Goal: Check status: Check status

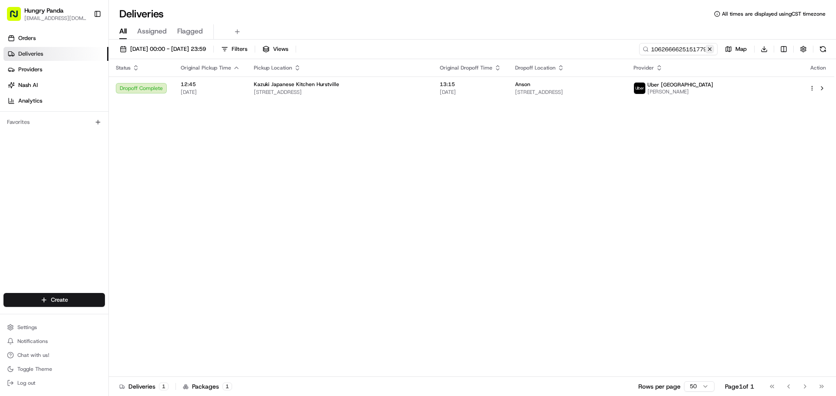
click at [709, 46] on button at bounding box center [709, 49] width 9 height 9
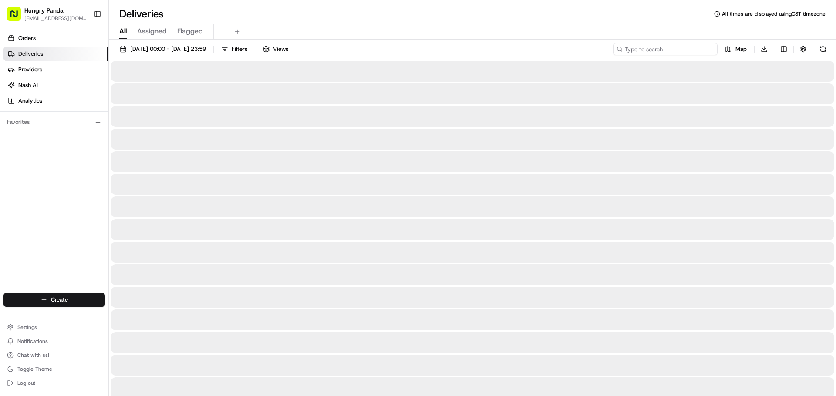
click at [684, 53] on input at bounding box center [665, 49] width 104 height 12
paste input "7667682175357743541301"
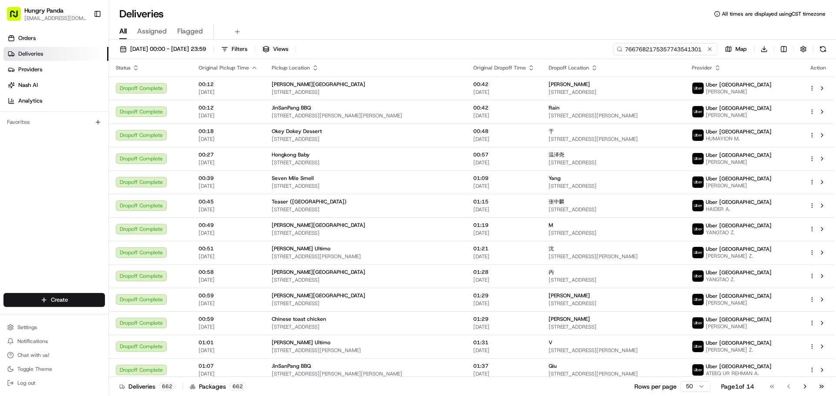
type input "7667682175357743541301"
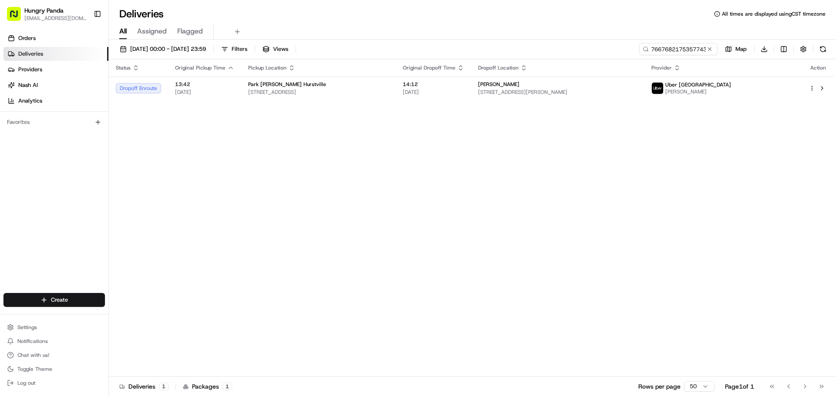
click at [375, 102] on div "Status Original Pickup Time Pickup Location Original Dropoff Time Dropoff Locat…" at bounding box center [471, 218] width 725 height 318
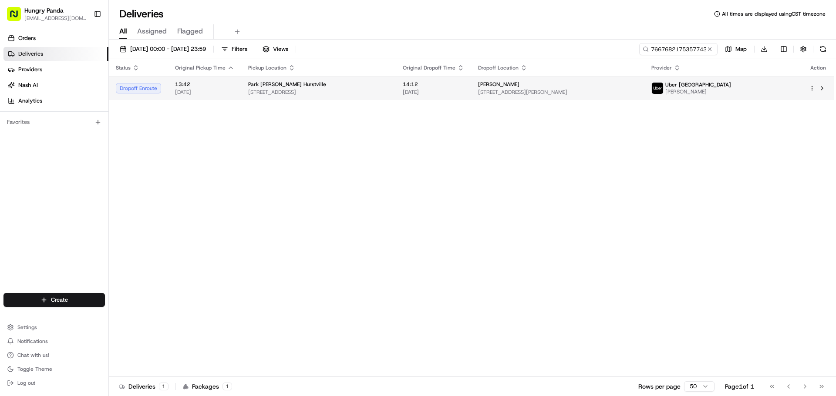
click at [350, 94] on span "372 Forest Rd, Hurstville NSW 2220, Australia" at bounding box center [318, 92] width 141 height 7
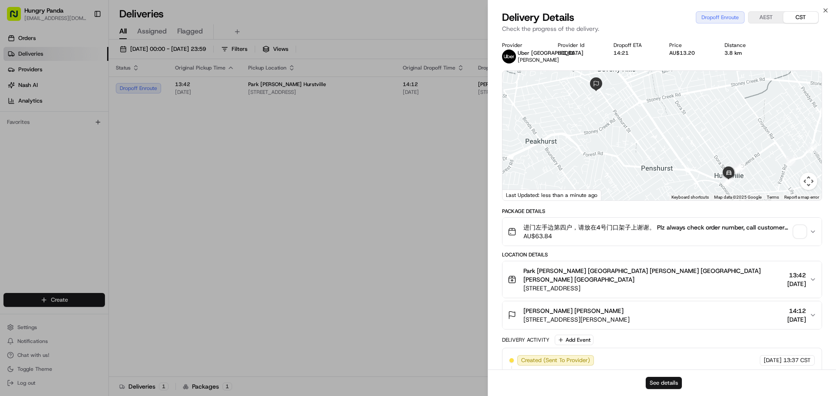
click at [653, 382] on button "See details" at bounding box center [663, 383] width 36 height 12
drag, startPoint x: 408, startPoint y: 83, endPoint x: 414, endPoint y: 78, distance: 8.0
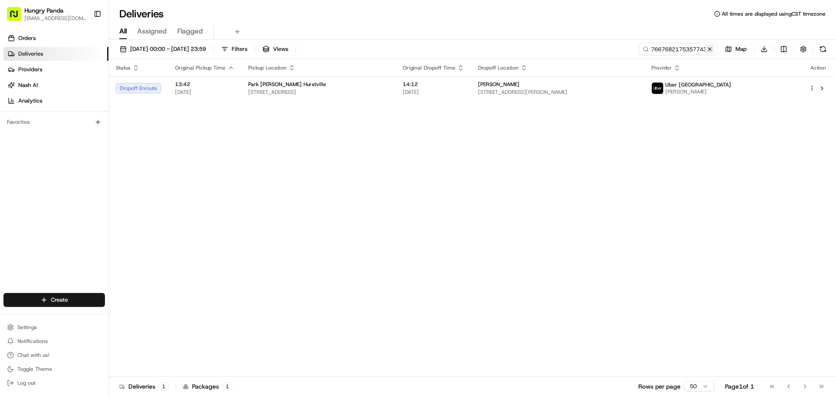
click at [709, 51] on button at bounding box center [709, 49] width 9 height 9
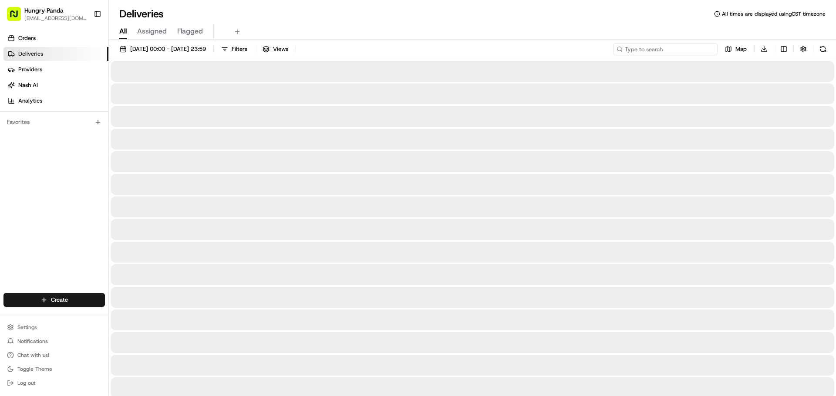
click at [687, 50] on input at bounding box center [665, 49] width 104 height 12
paste input "8769686365954712711244"
type input "8769686365954712711244"
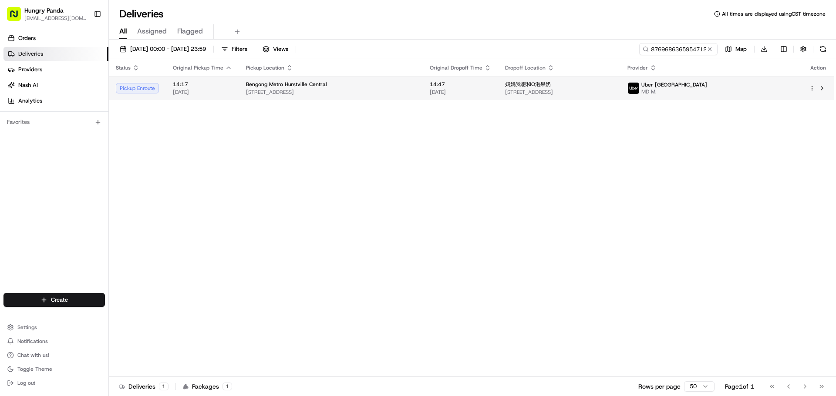
click at [446, 98] on td "14:47 20/08/2025" at bounding box center [460, 89] width 75 height 24
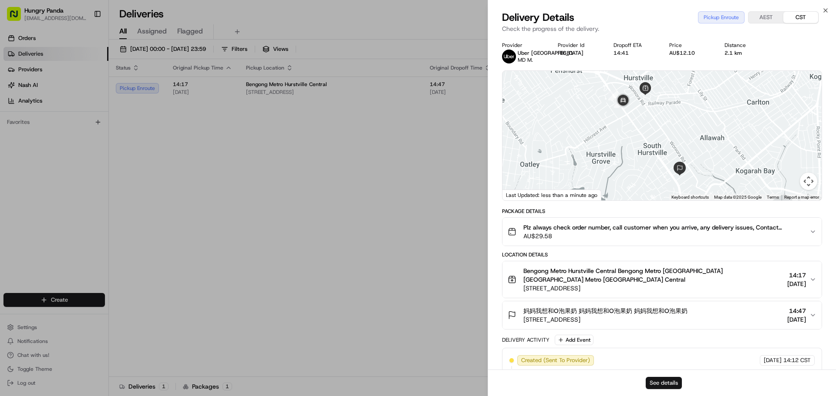
click at [655, 380] on button "See details" at bounding box center [663, 383] width 36 height 12
